Goal: Task Accomplishment & Management: Use online tool/utility

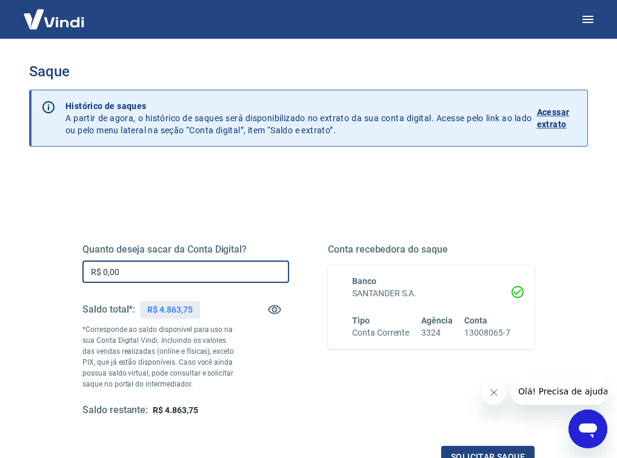
click at [159, 275] on input "R$ 0,00" at bounding box center [185, 272] width 207 height 22
click at [157, 271] on input "R$ 0,00" at bounding box center [185, 272] width 207 height 22
drag, startPoint x: 119, startPoint y: 275, endPoint x: 90, endPoint y: 277, distance: 29.8
click at [94, 276] on input "R$ 0,00" at bounding box center [185, 272] width 207 height 22
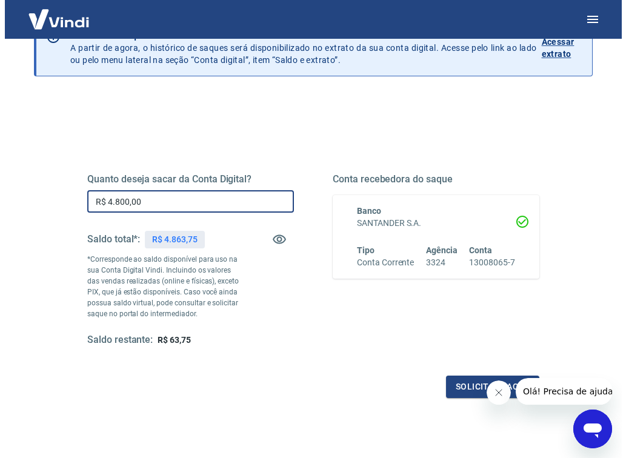
scroll to position [152, 0]
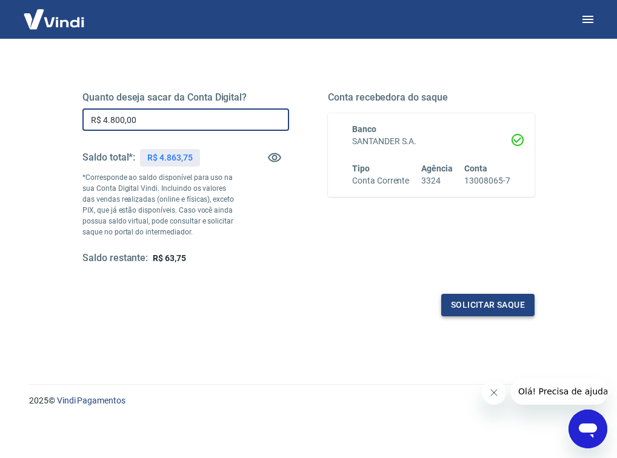
type input "R$ 4.800,00"
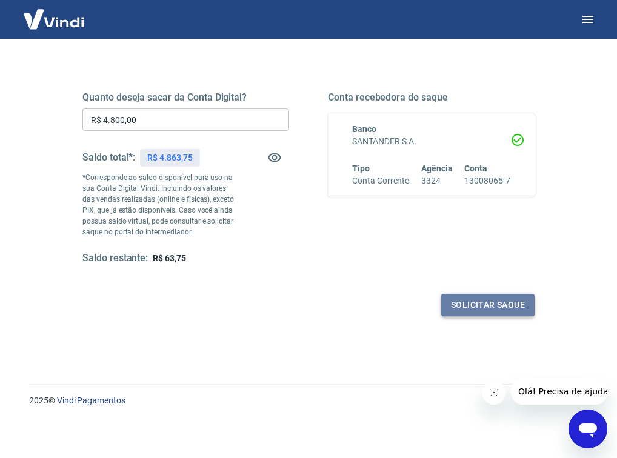
click at [520, 304] on button "Solicitar saque" at bounding box center [487, 305] width 93 height 22
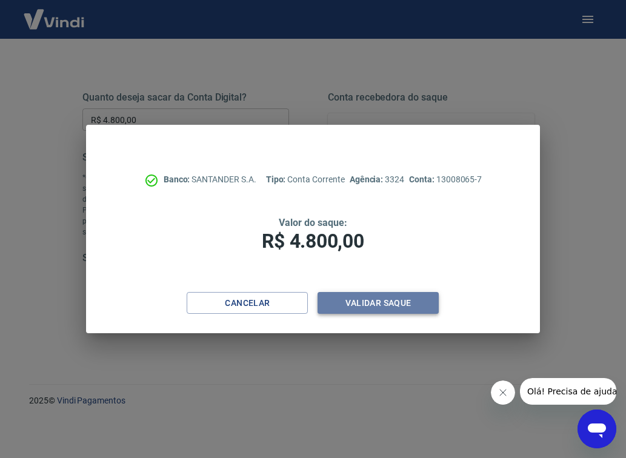
click at [419, 299] on button "Validar saque" at bounding box center [378, 303] width 121 height 22
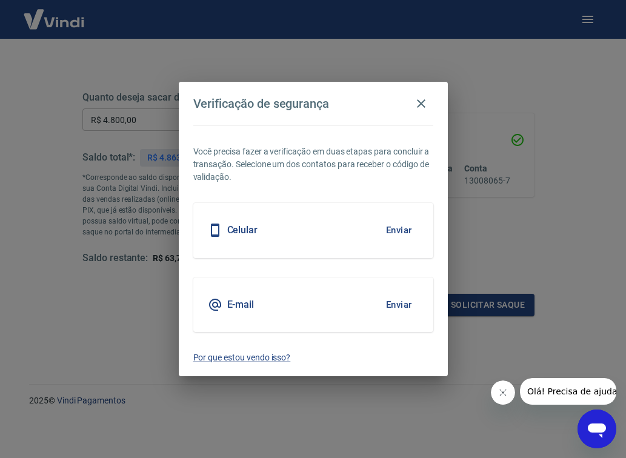
click at [396, 232] on button "Enviar" at bounding box center [398, 230] width 39 height 25
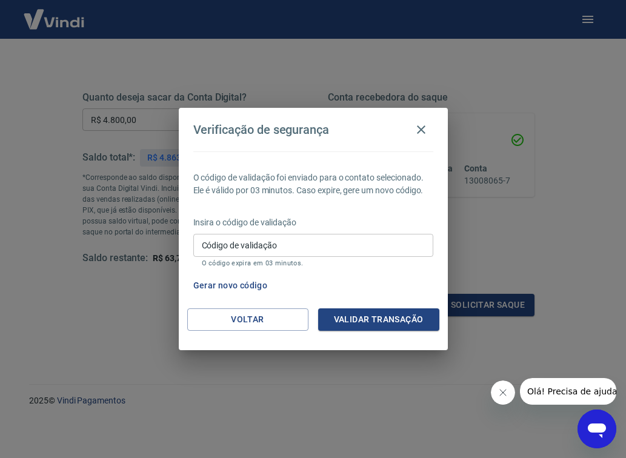
click at [364, 246] on input "Código de validação" at bounding box center [313, 245] width 240 height 22
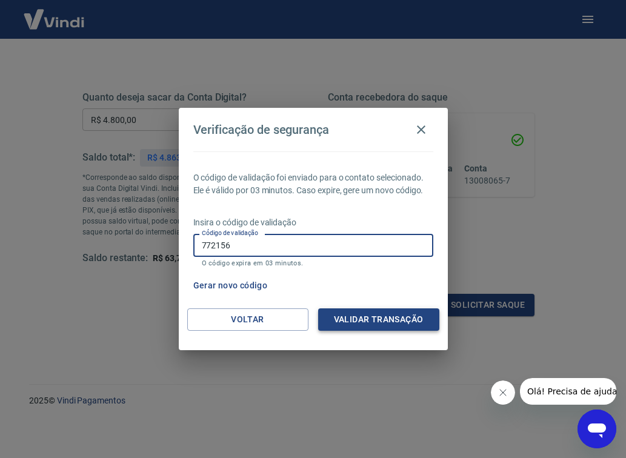
type input "772156"
click at [410, 323] on button "Validar transação" at bounding box center [378, 320] width 121 height 22
